Goal: Information Seeking & Learning: Learn about a topic

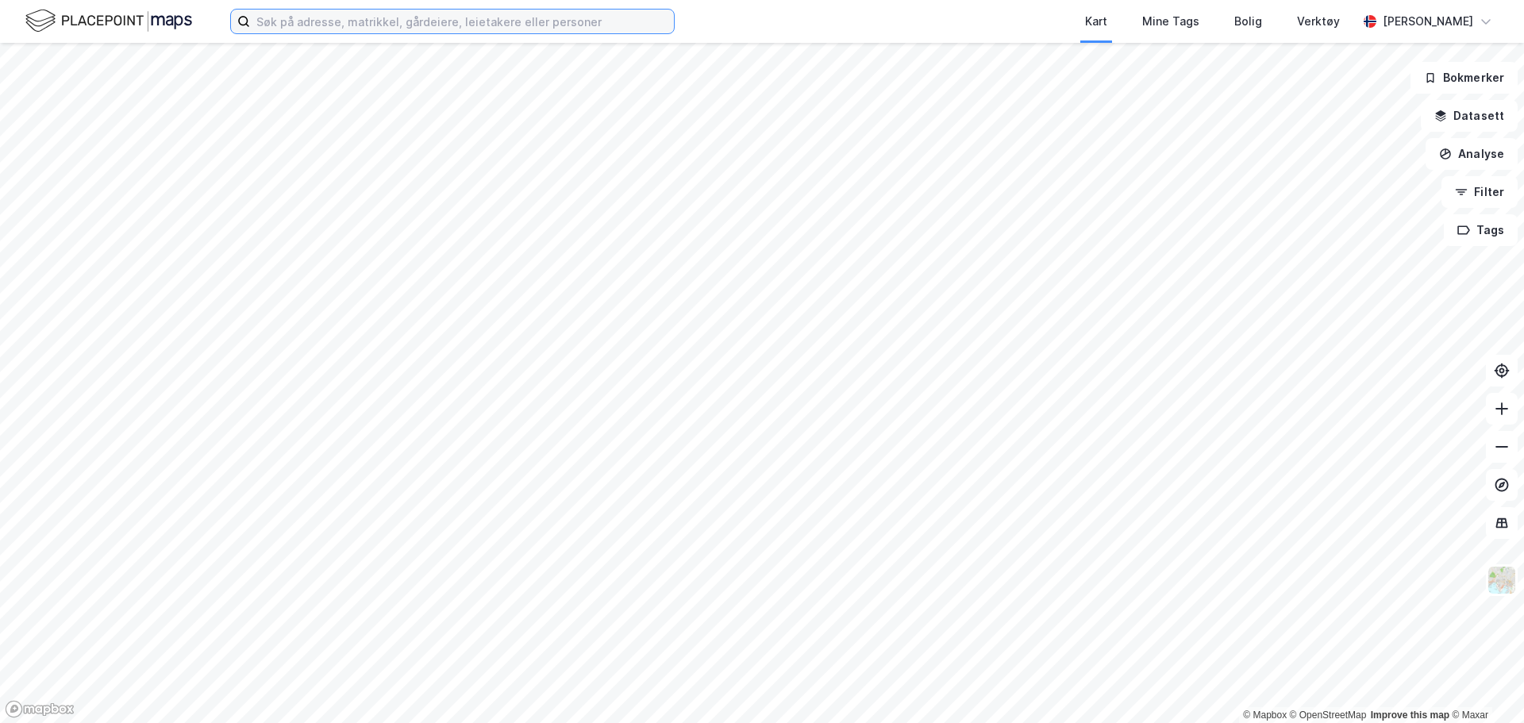
click at [478, 26] on input at bounding box center [462, 22] width 424 height 24
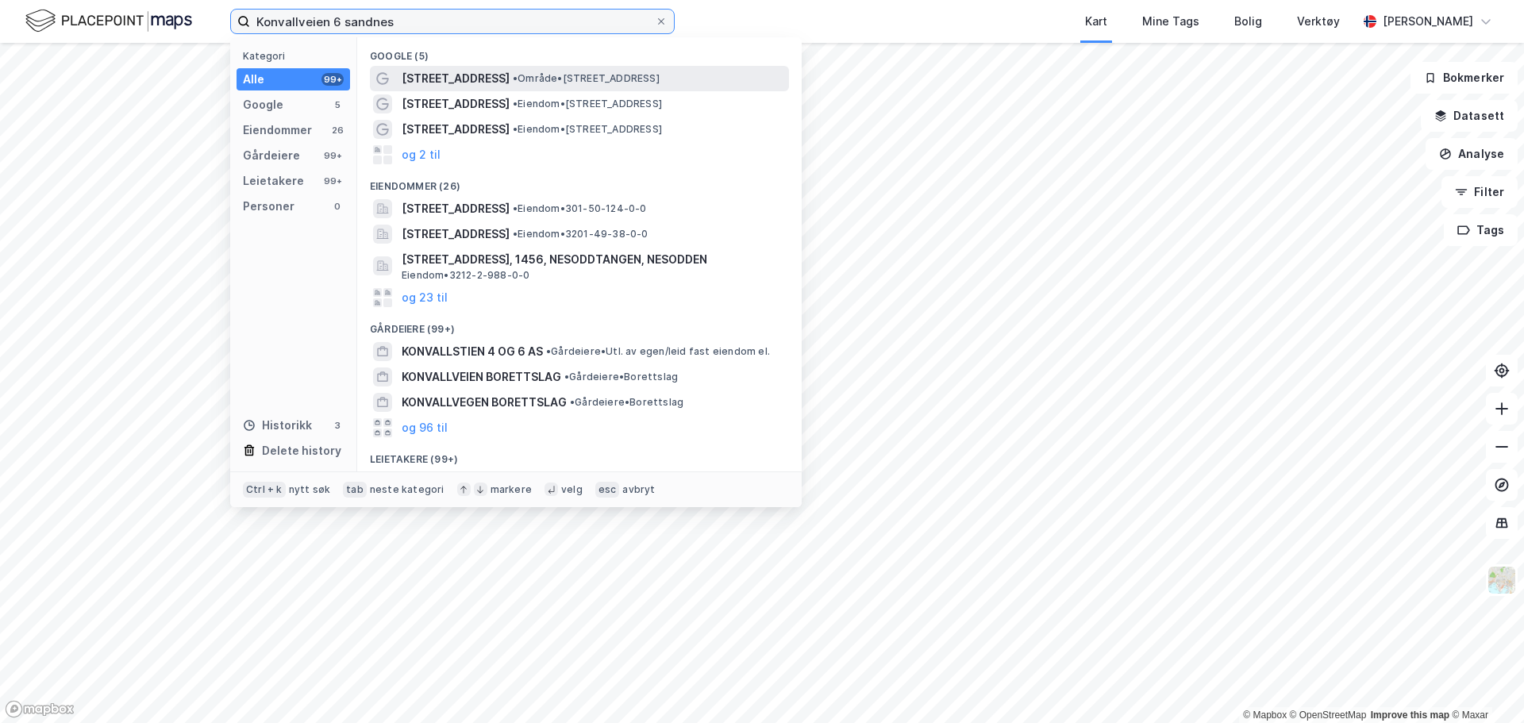
type input "Konvallveien 6 sandnes"
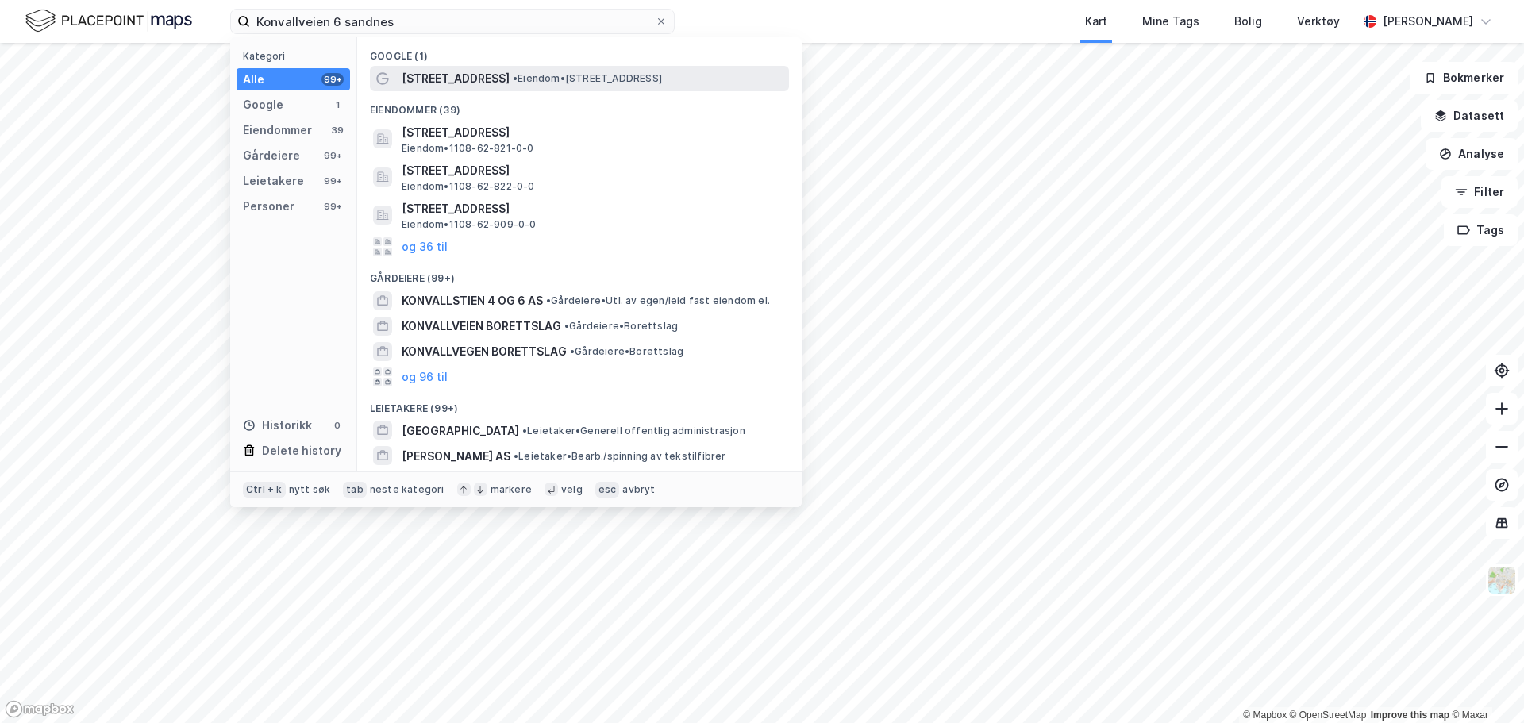
click at [534, 75] on span "• Eiendom • [STREET_ADDRESS]" at bounding box center [587, 78] width 149 height 13
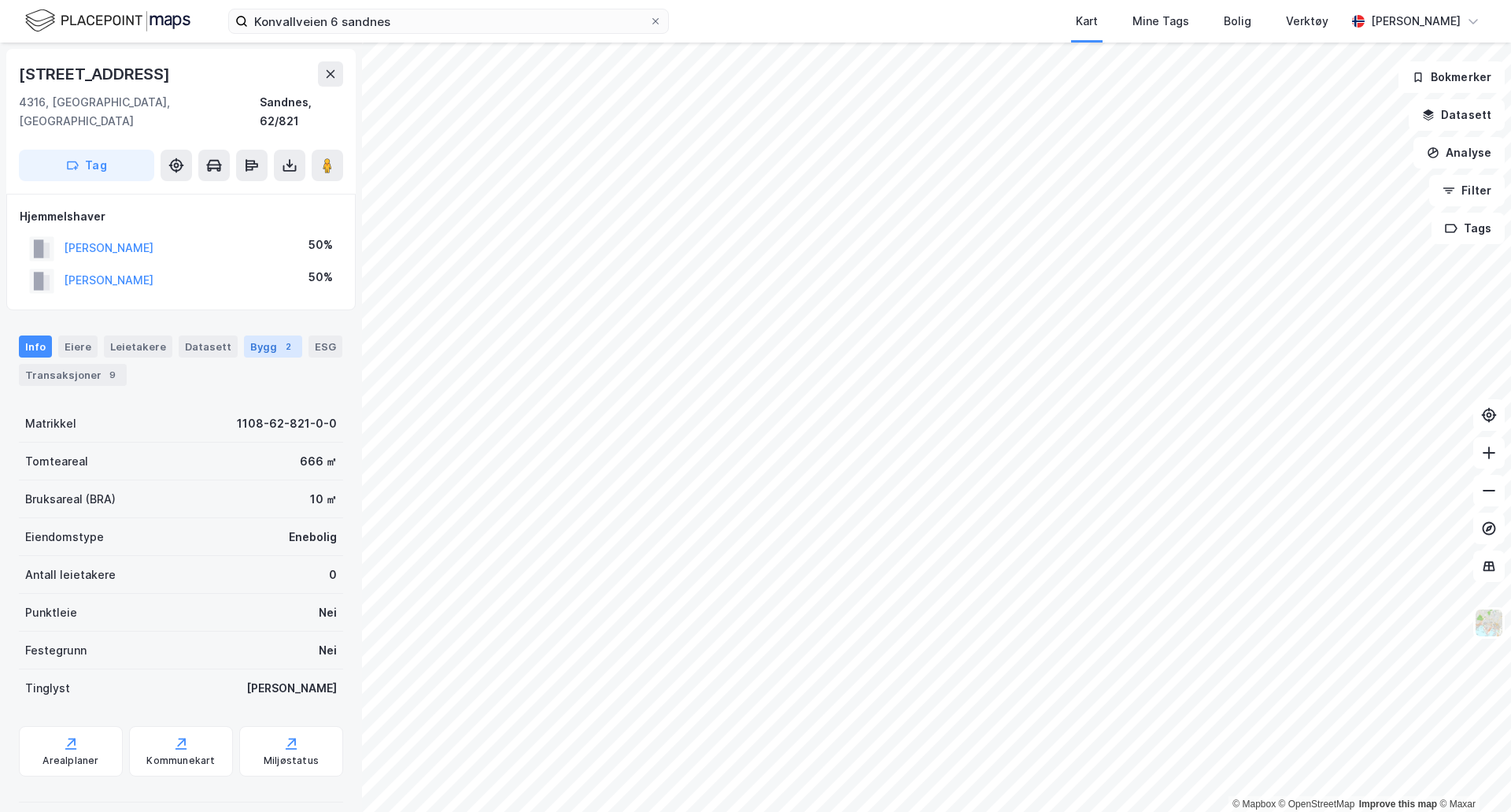
click at [270, 335] on div "Bygg 2" at bounding box center [273, 346] width 58 height 22
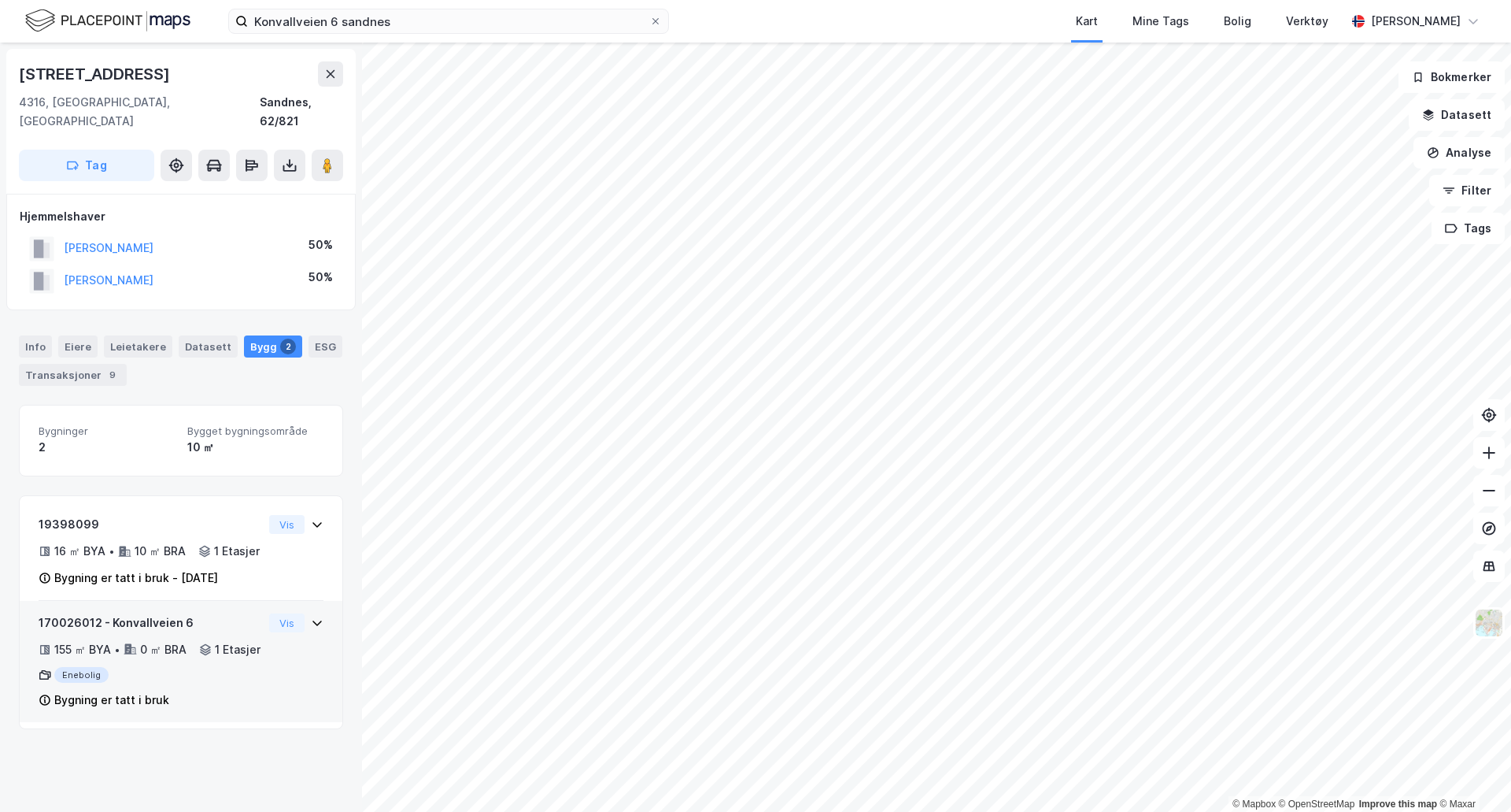
click at [208, 686] on div "170026012 - Konvallveien 6 155 ㎡ BYA • 0 ㎡ BRA • 1 Etasjer Enebolig Bygning er …" at bounding box center [151, 660] width 224 height 96
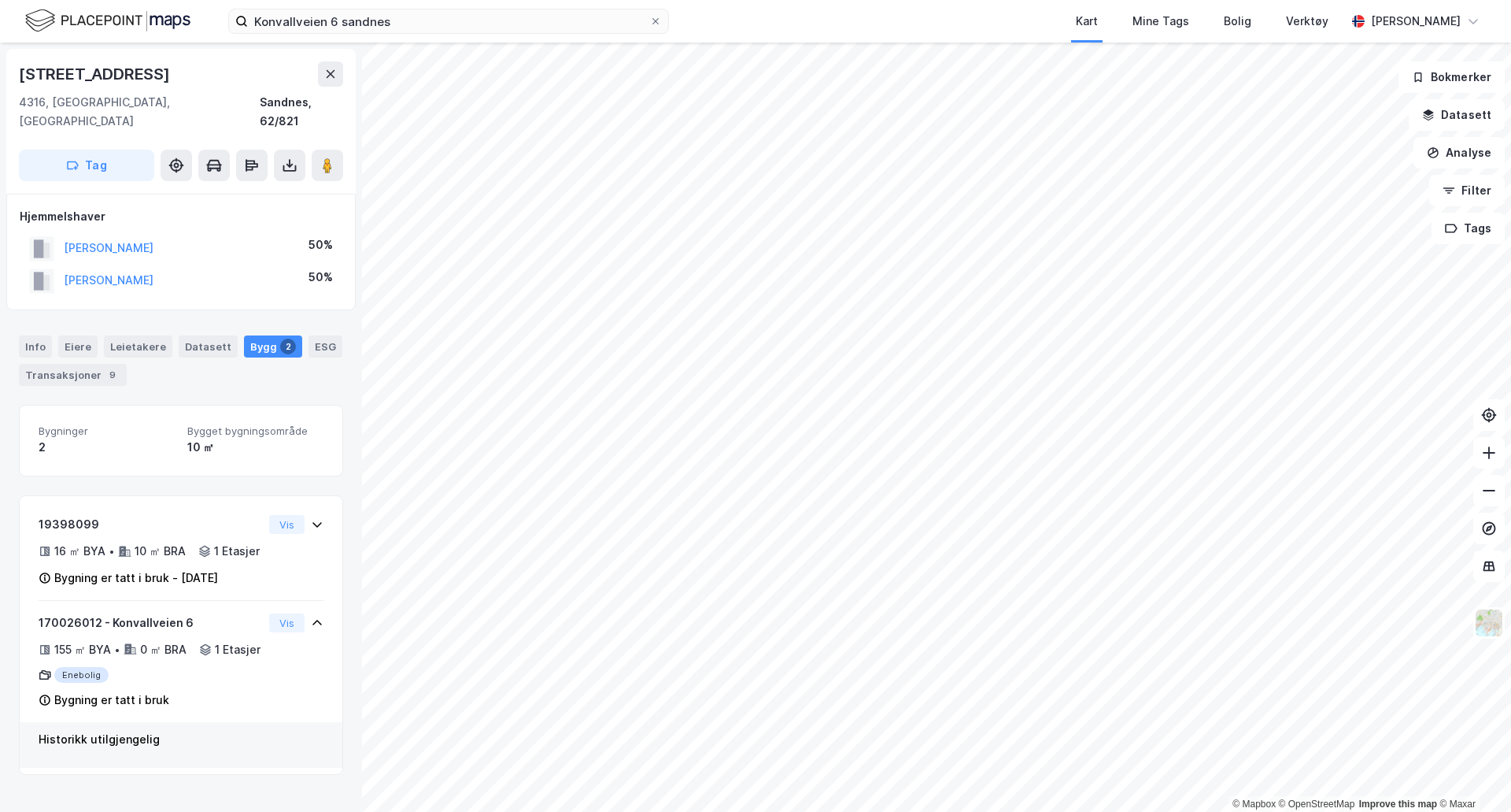
scroll to position [7, 0]
